Goal: Check status: Check status

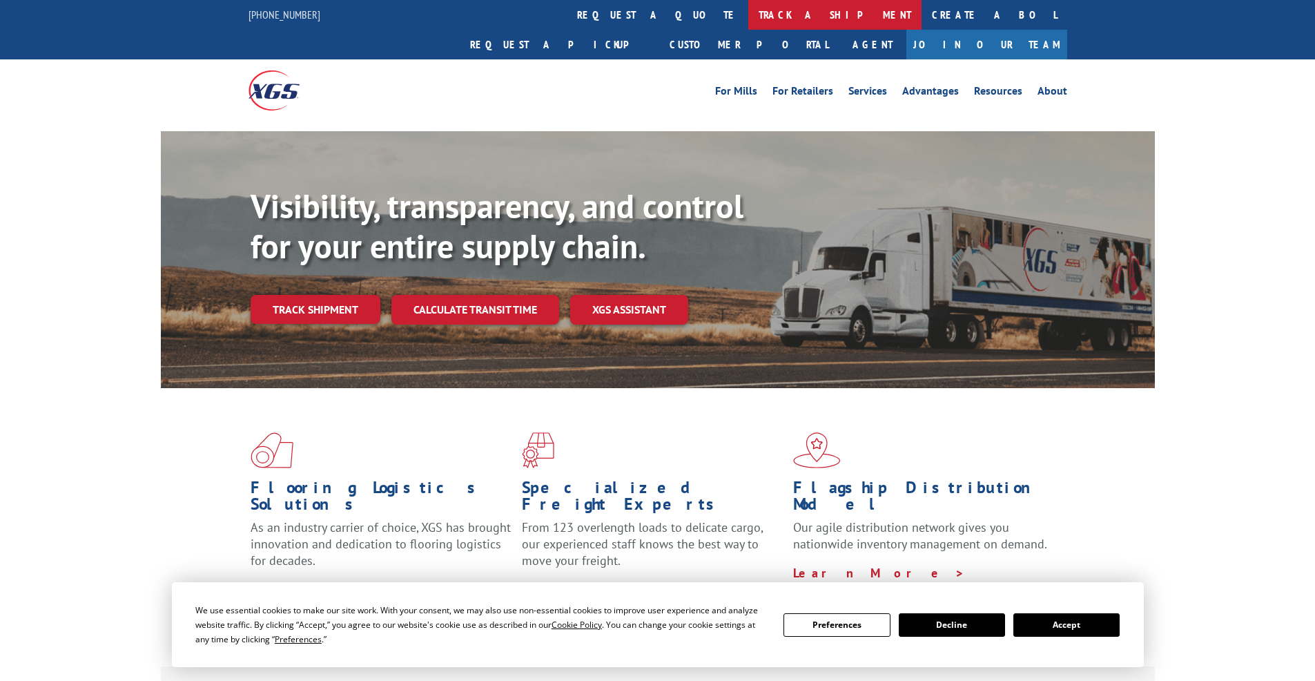
click at [748, 14] on link "track a shipment" at bounding box center [834, 15] width 173 height 30
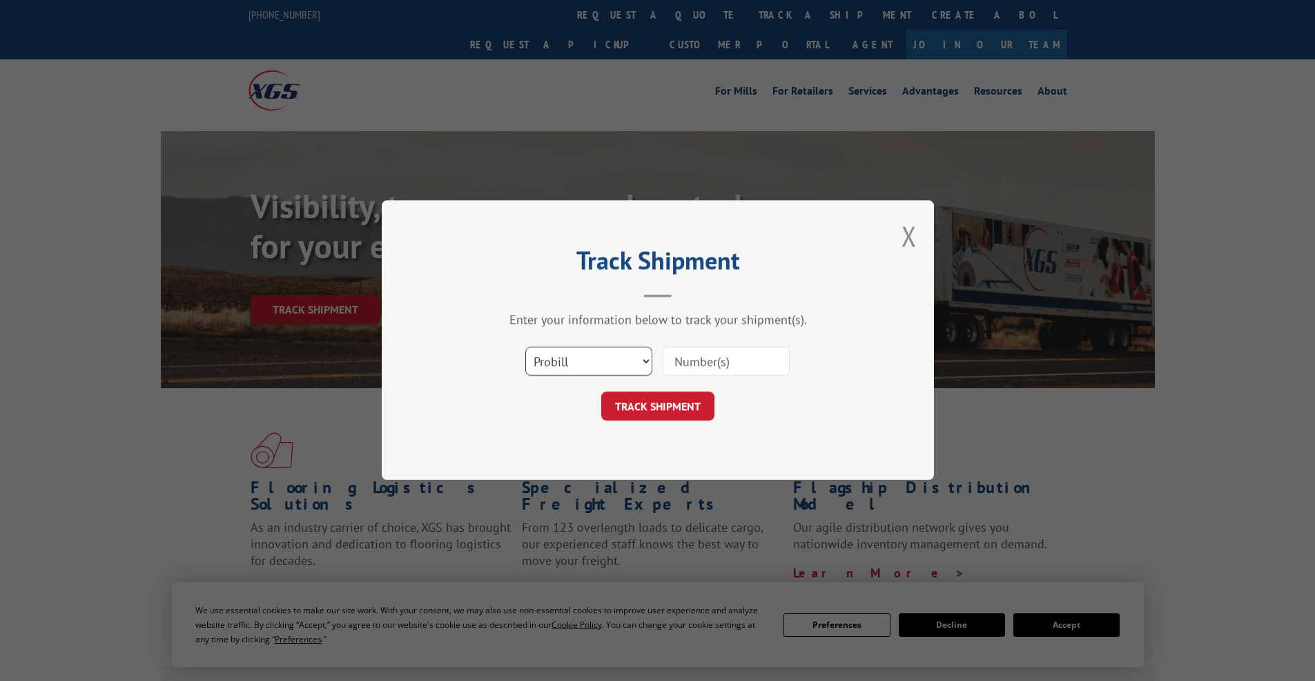
select select "bol"
click at [525, 347] on select "Select category... Probill BOL PO" at bounding box center [588, 361] width 127 height 29
click at [691, 367] on input at bounding box center [726, 361] width 127 height 29
paste input "2839514"
type input "2839514"
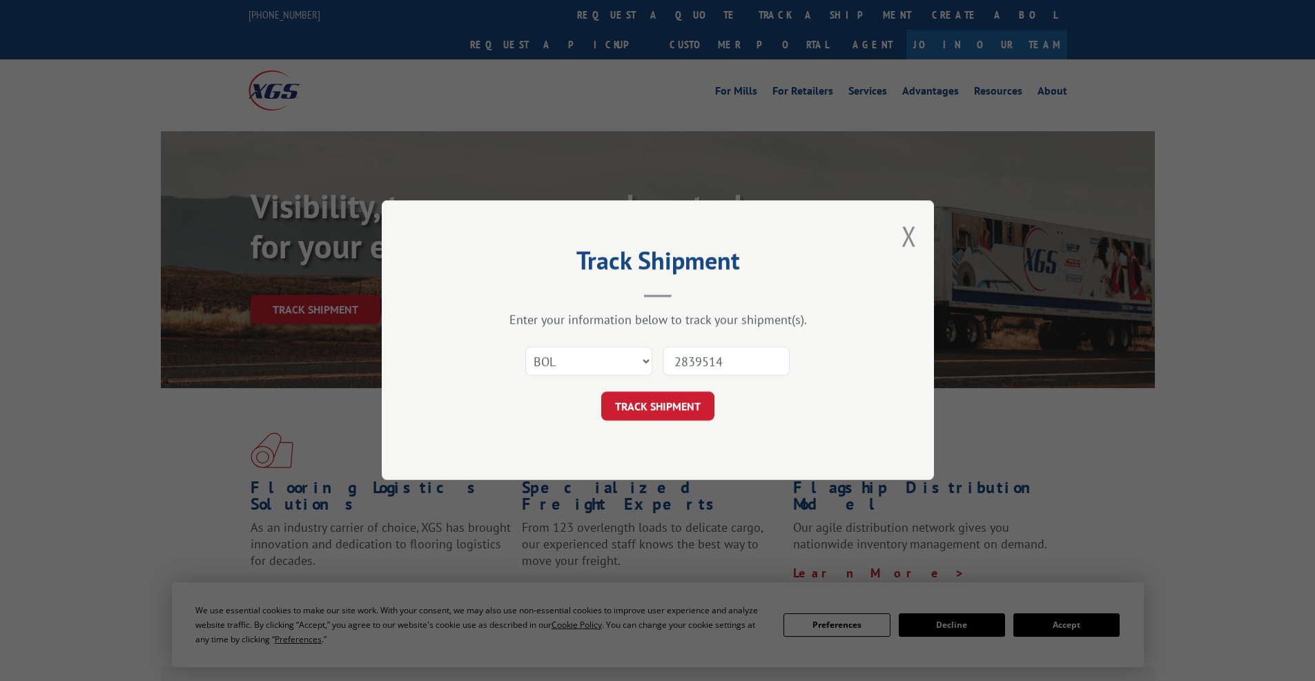
click button "TRACK SHIPMENT" at bounding box center [657, 406] width 113 height 29
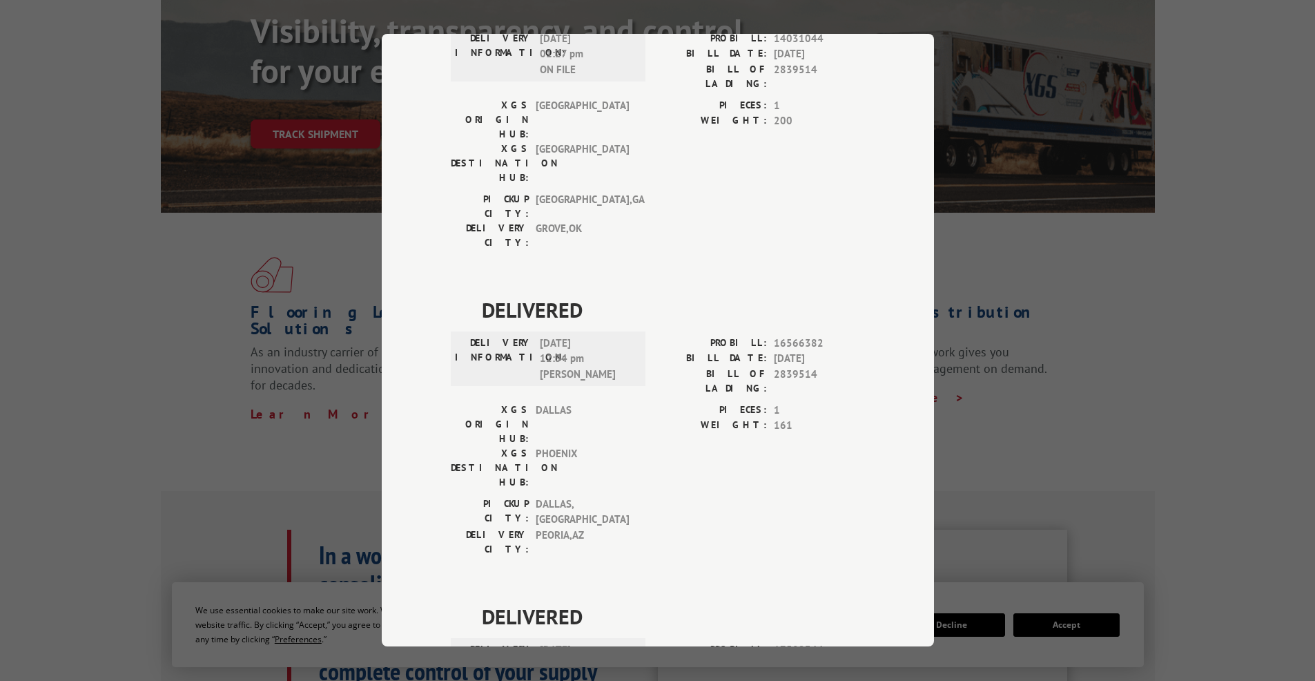
scroll to position [331, 0]
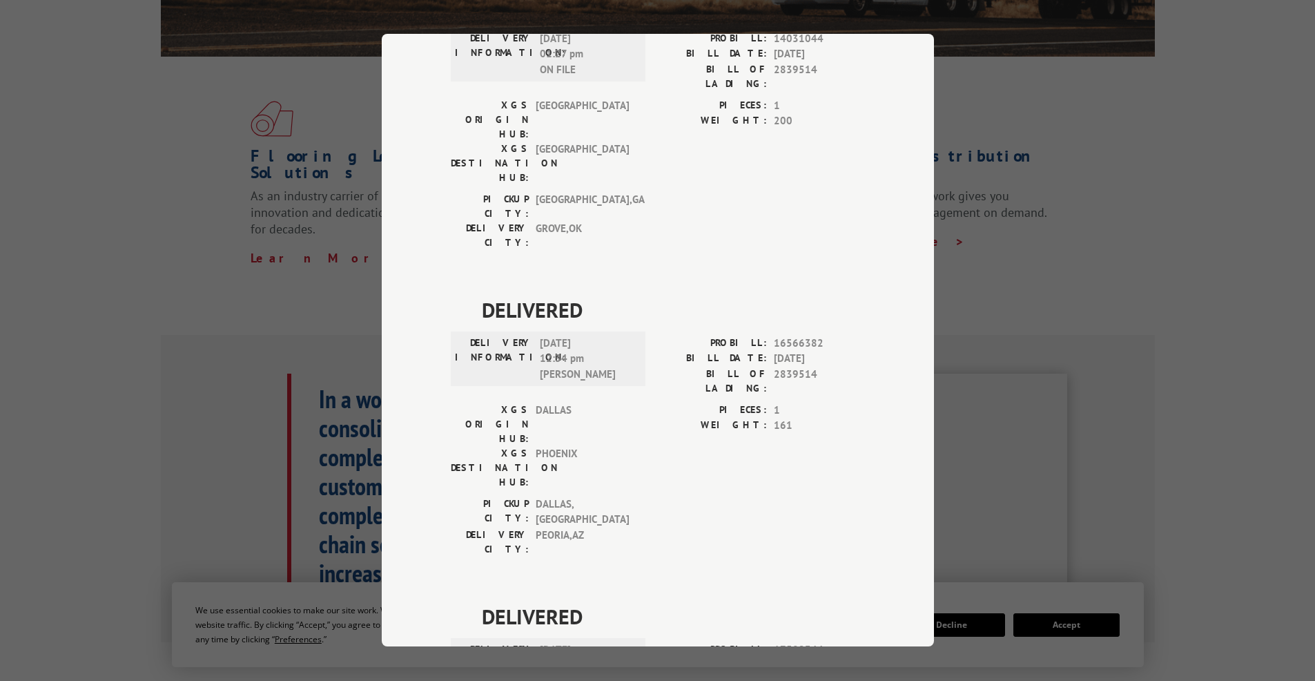
click at [965, 252] on div "Track Shipment DELIVERED DELIVERY INFORMATION: [DATE] 11:45 am [PERSON_NAME]: 1…" at bounding box center [657, 340] width 1315 height 681
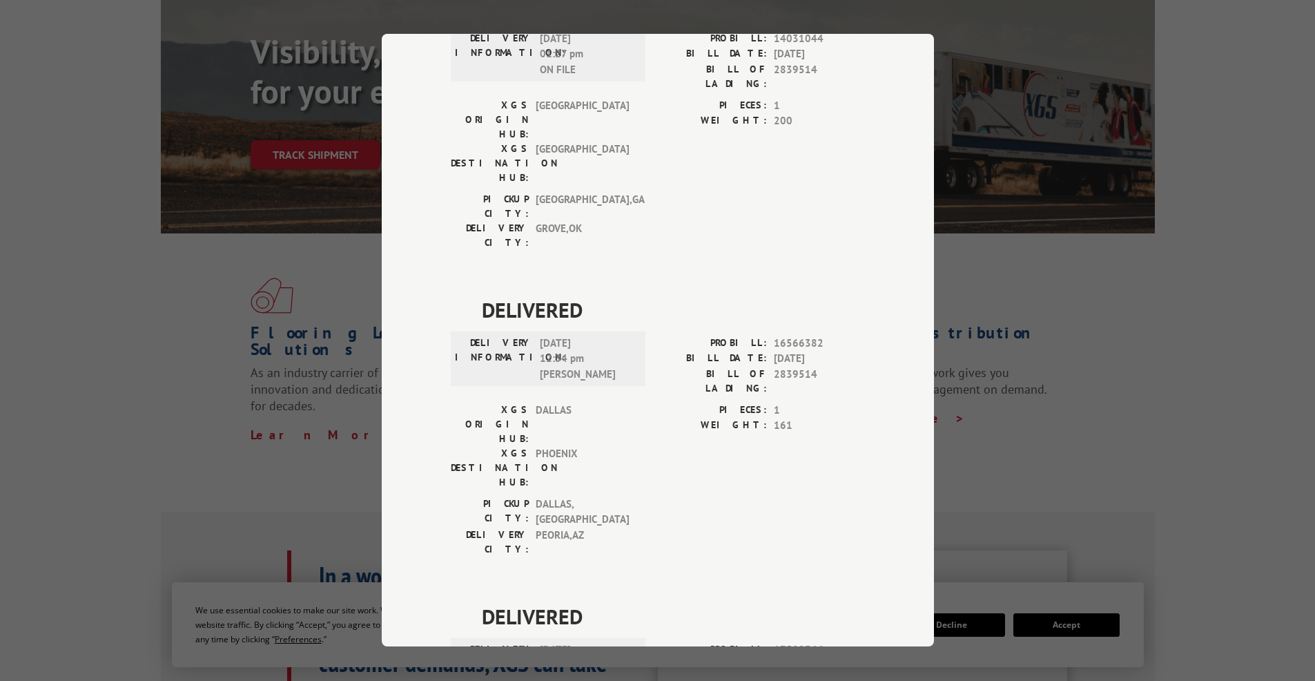
scroll to position [166, 0]
